Goal: Information Seeking & Learning: Learn about a topic

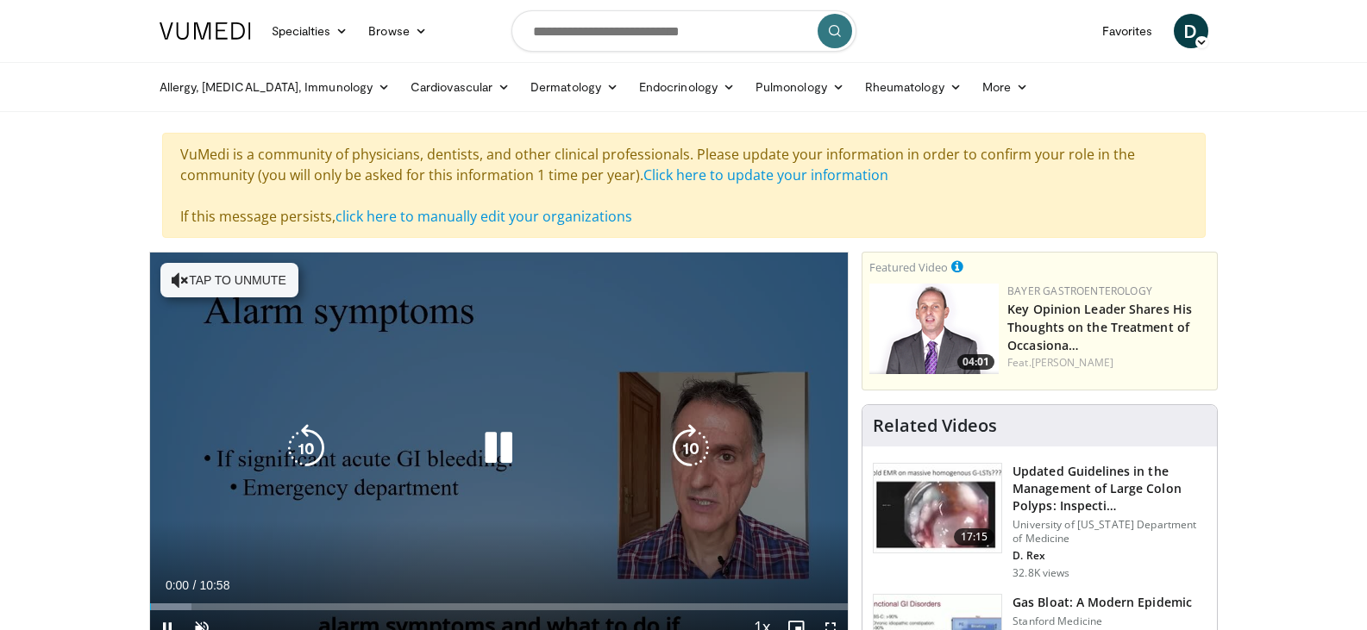
scroll to position [86, 0]
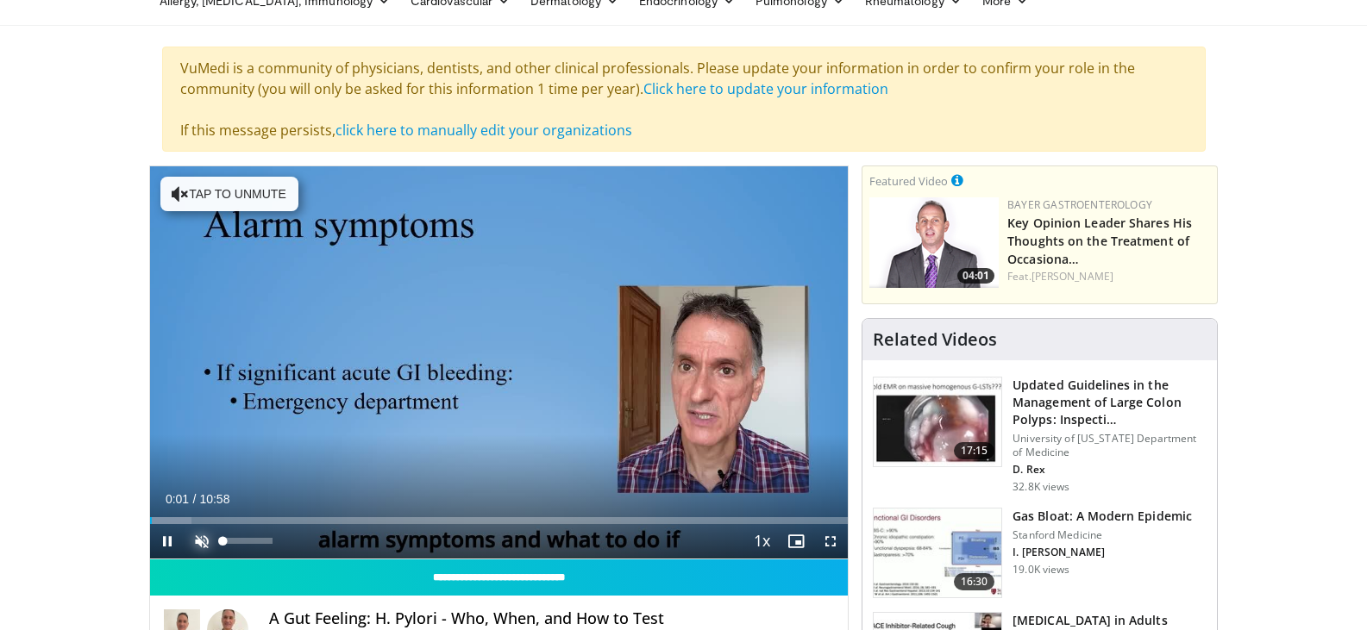
click at [202, 537] on span "Video Player" at bounding box center [202, 541] width 34 height 34
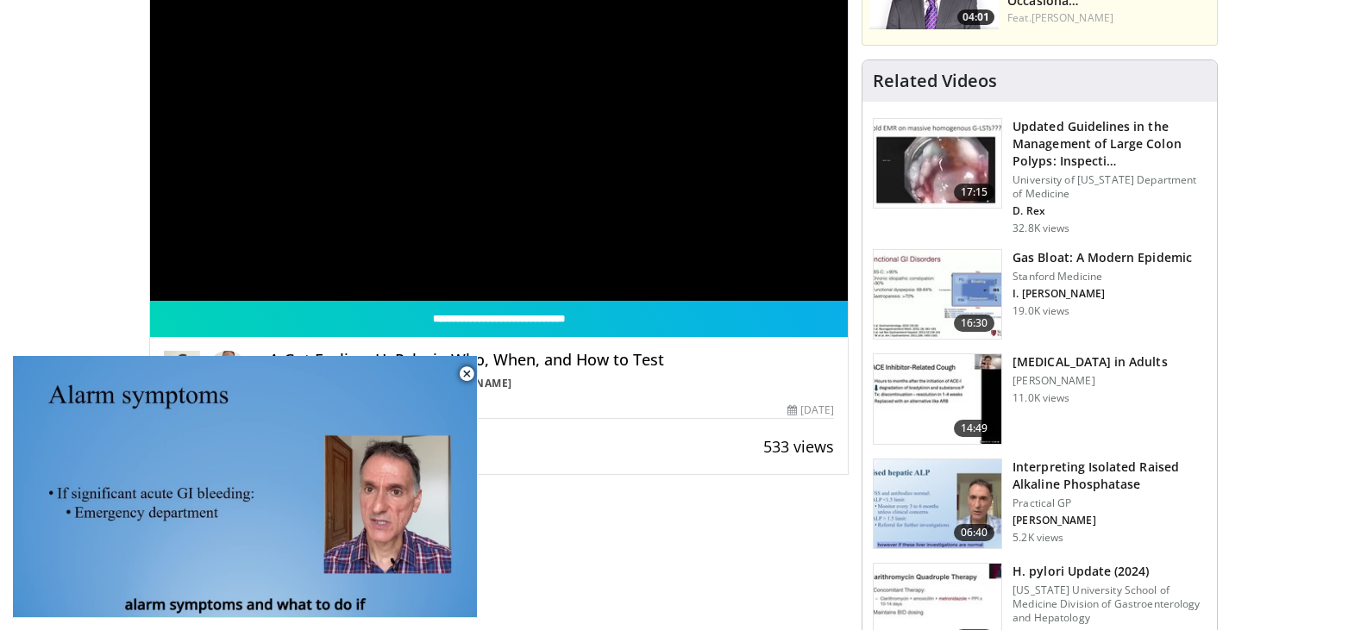
scroll to position [431, 0]
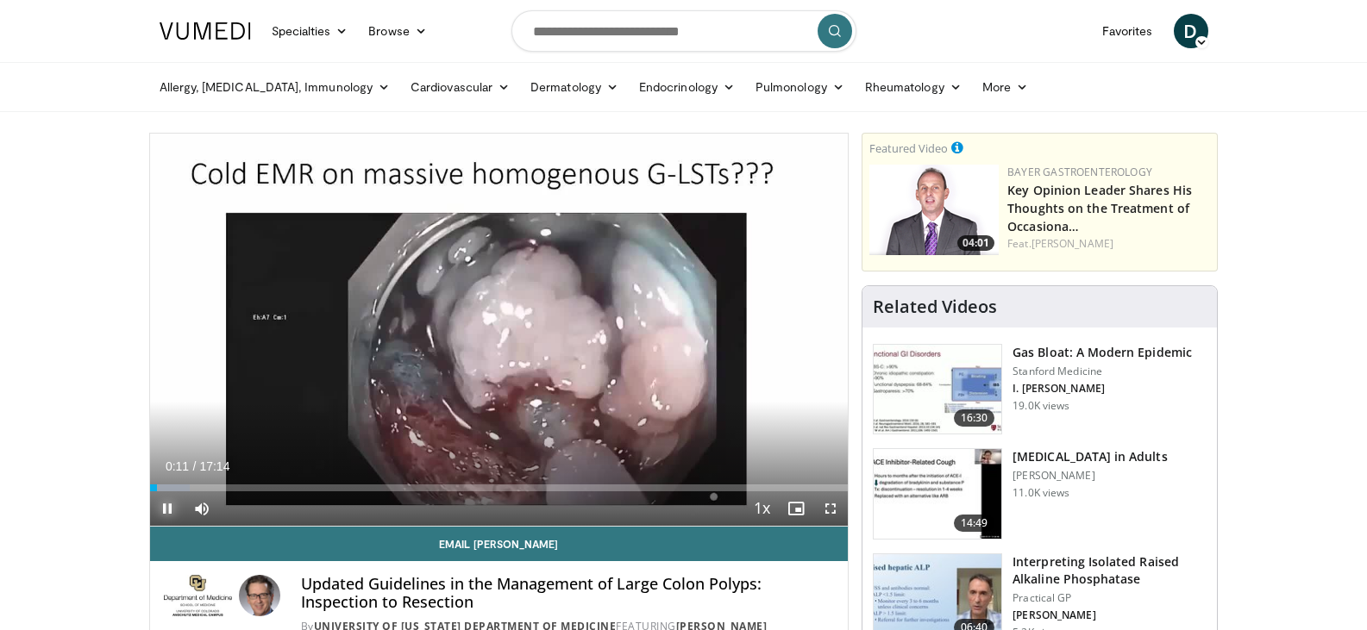
click at [166, 503] on span "Video Player" at bounding box center [167, 509] width 34 height 34
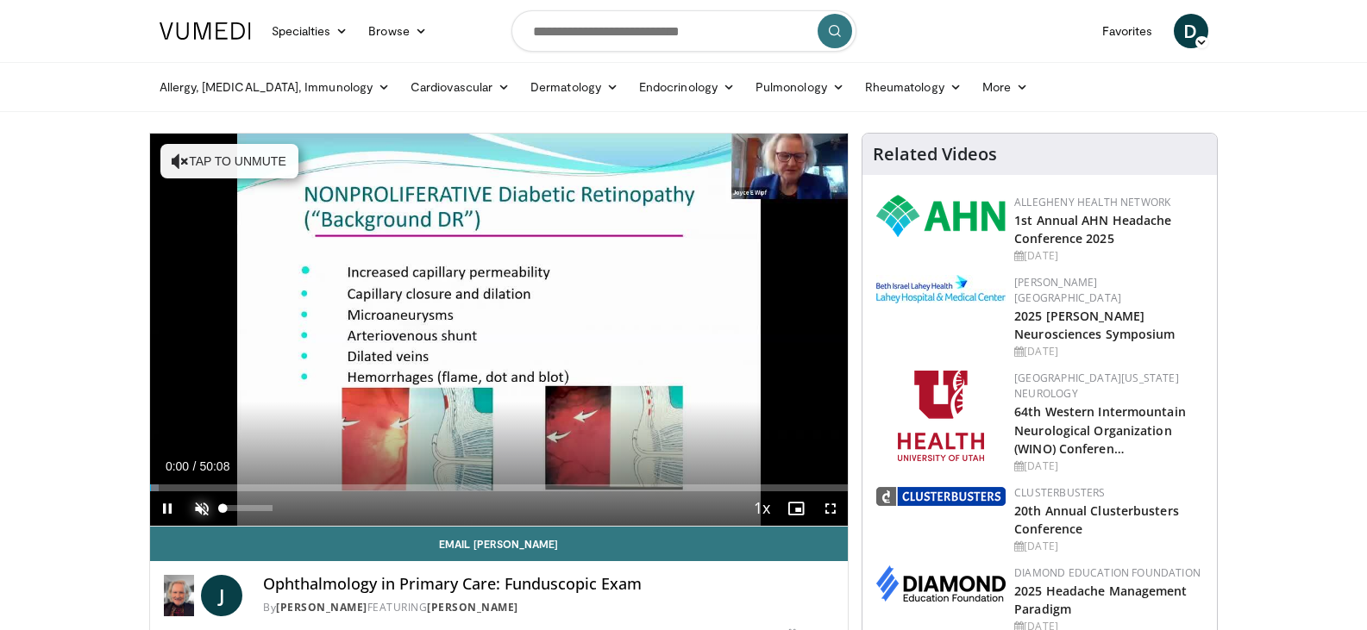
click at [204, 512] on span "Video Player" at bounding box center [202, 509] width 34 height 34
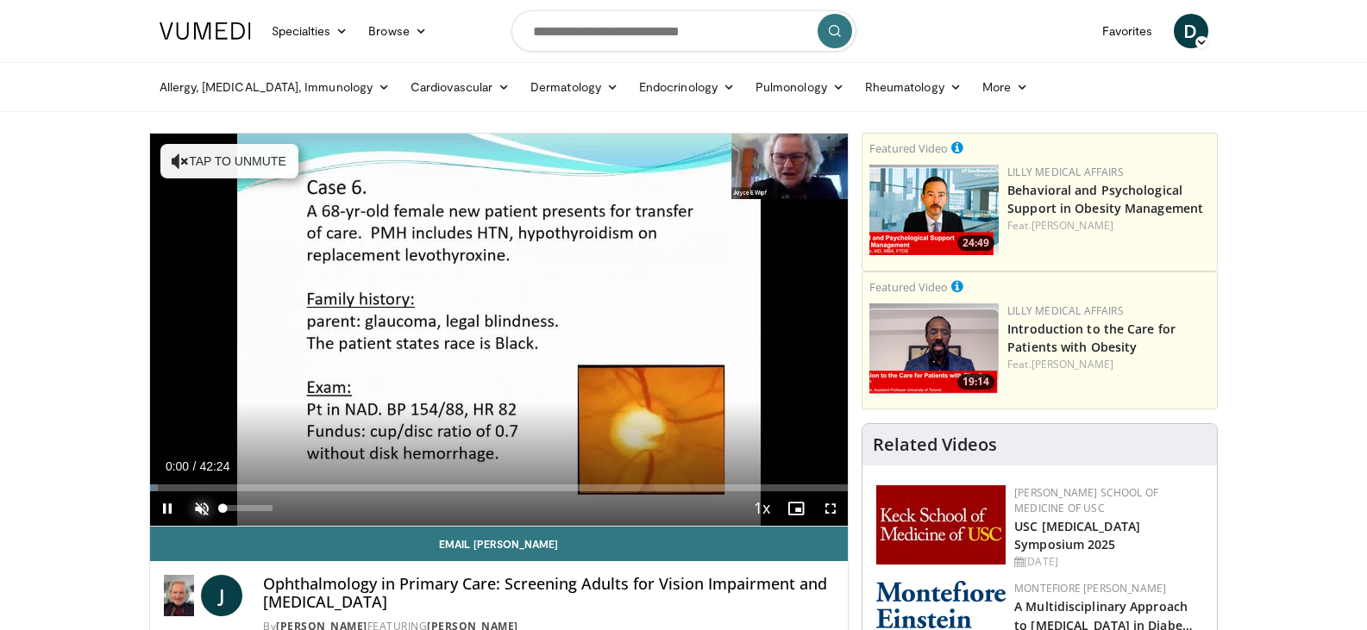
click at [199, 508] on span "Video Player" at bounding box center [202, 509] width 34 height 34
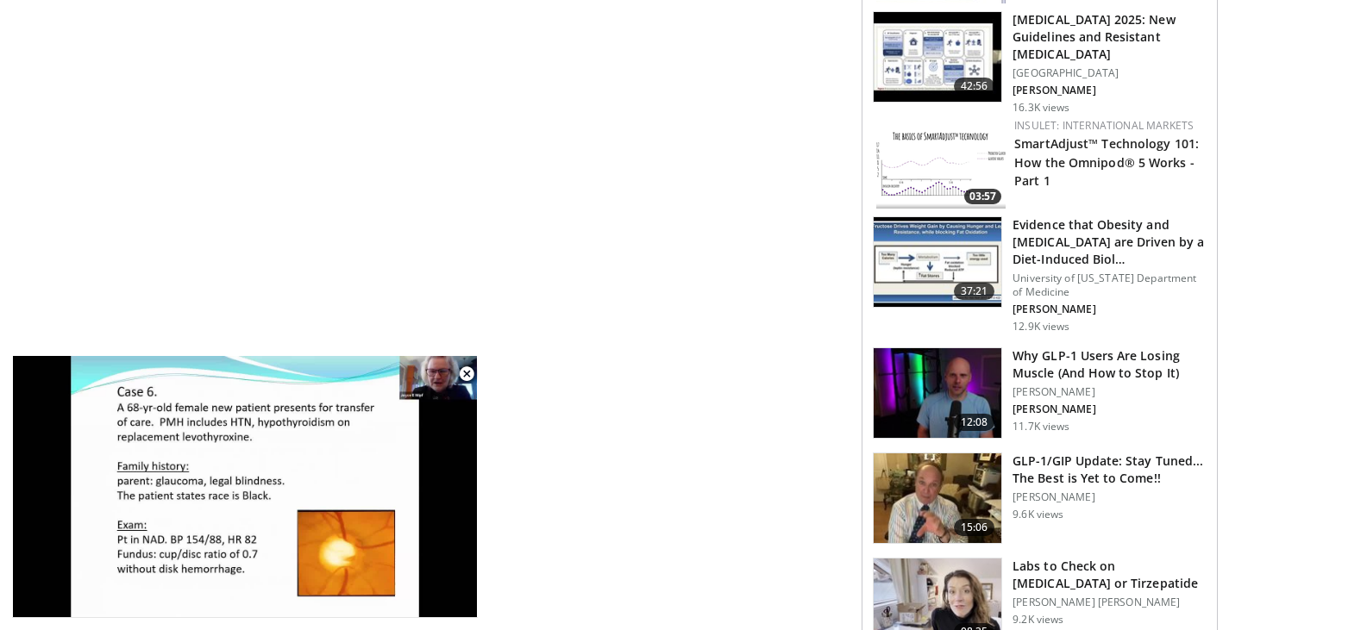
scroll to position [1111, 0]
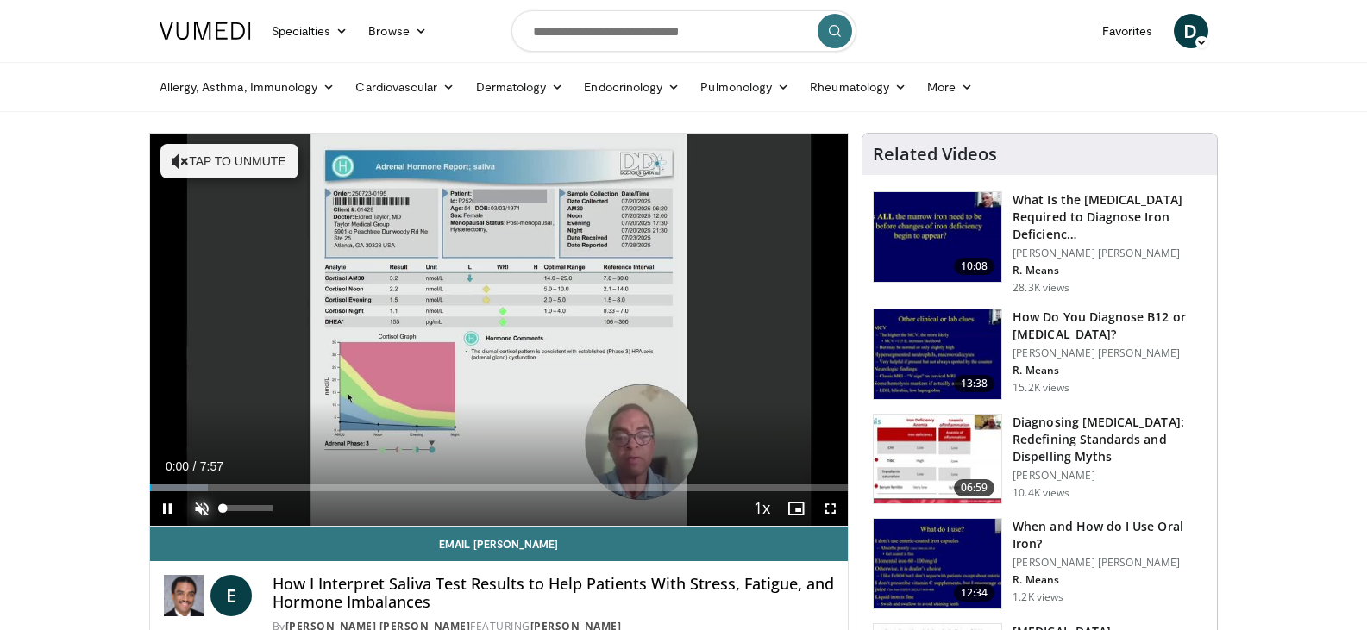
click at [202, 508] on span "Video Player" at bounding box center [202, 509] width 34 height 34
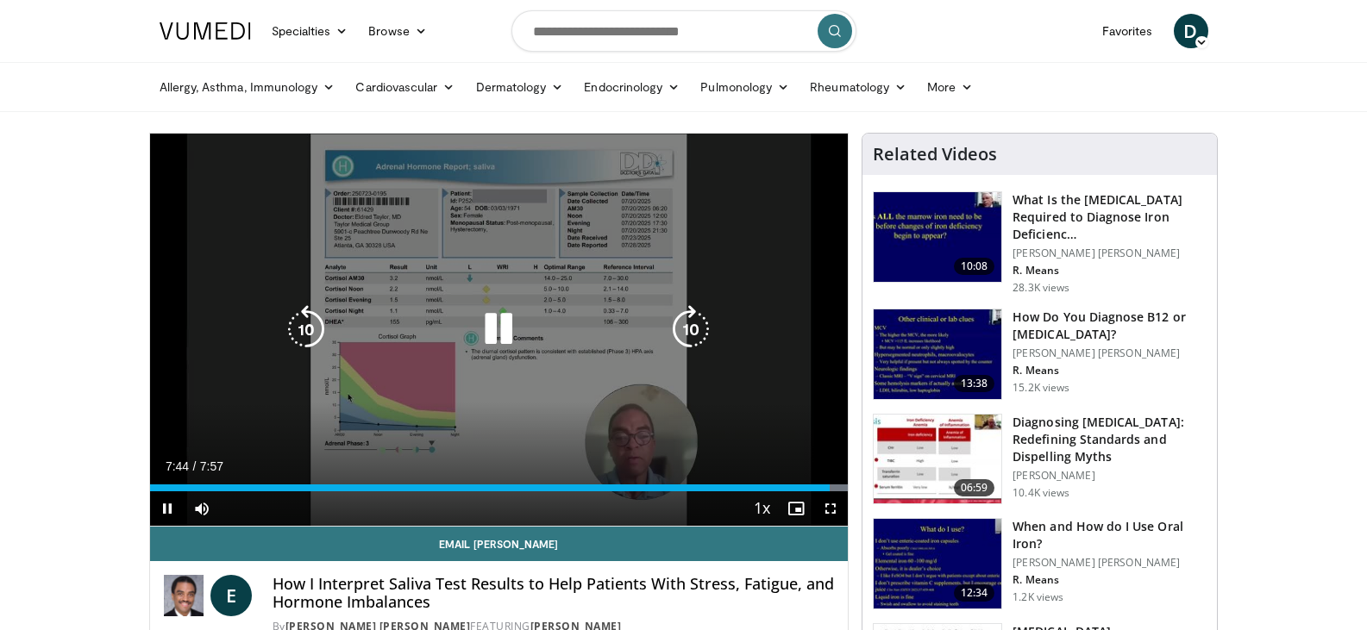
click at [497, 332] on icon "Video Player" at bounding box center [498, 329] width 48 height 48
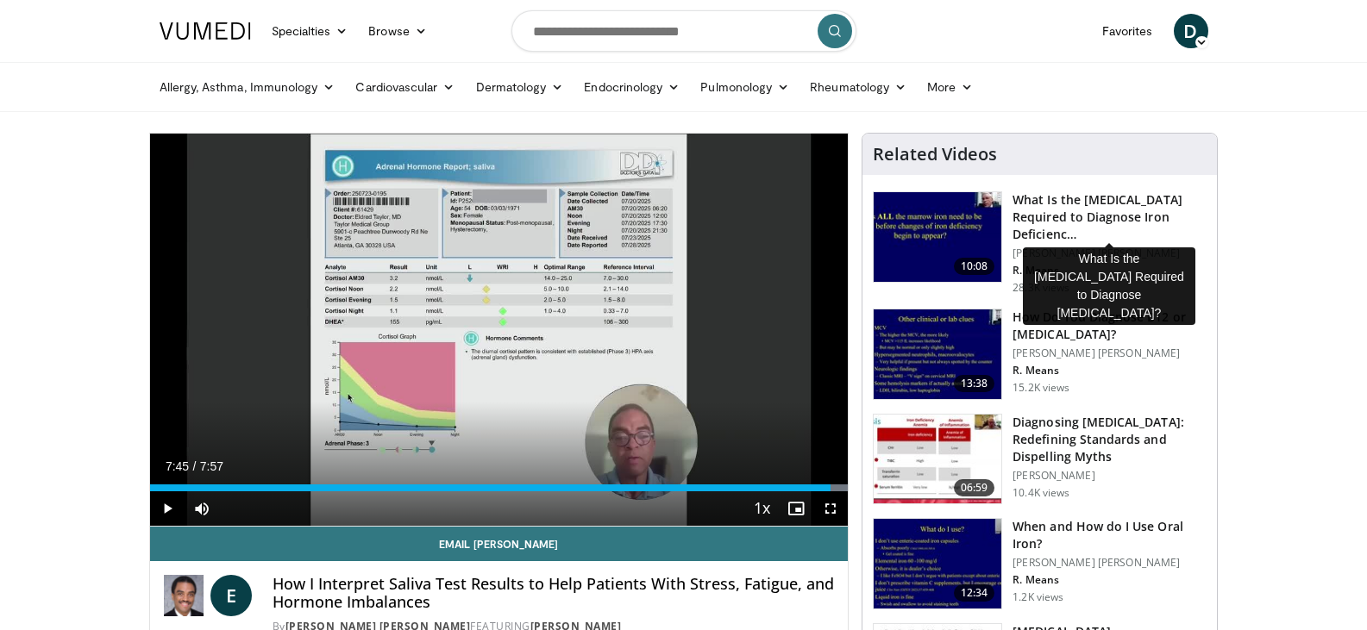
click at [1083, 198] on h3 "What Is the [MEDICAL_DATA] Required to Diagnose Iron Deficienc…" at bounding box center [1110, 217] width 194 height 52
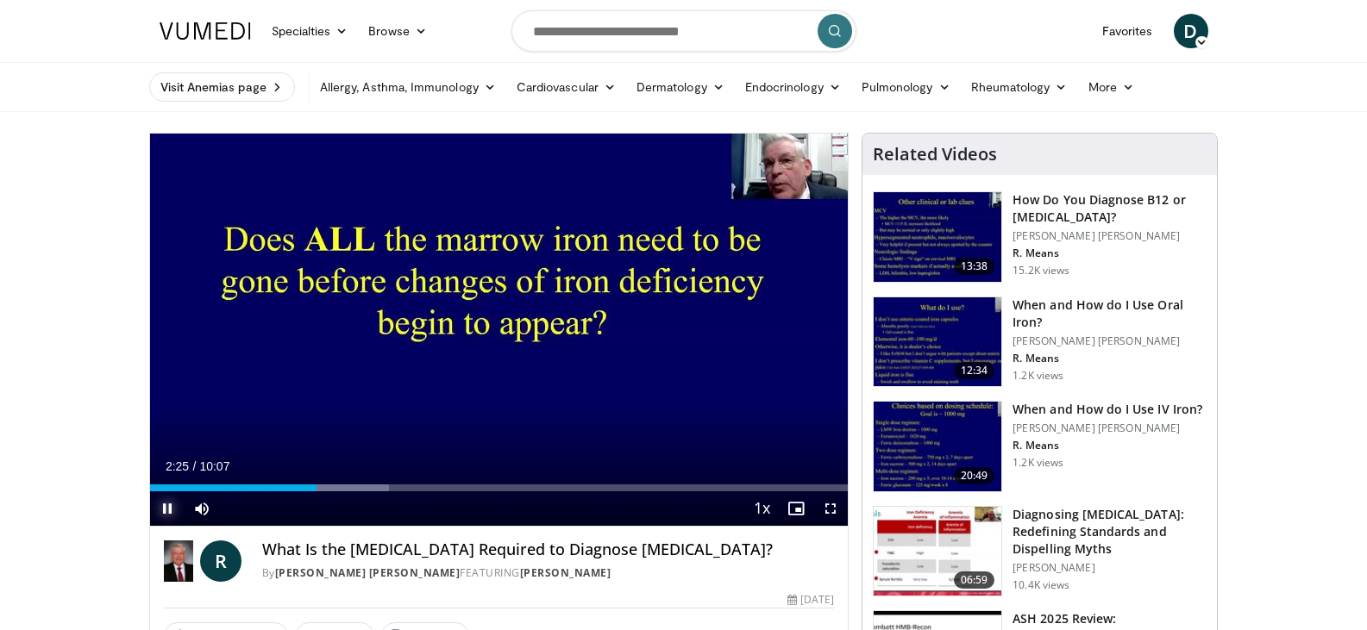
click at [163, 505] on span "Video Player" at bounding box center [167, 509] width 34 height 34
click at [165, 511] on span "Video Player" at bounding box center [167, 509] width 34 height 34
